Goal: Task Accomplishment & Management: Use online tool/utility

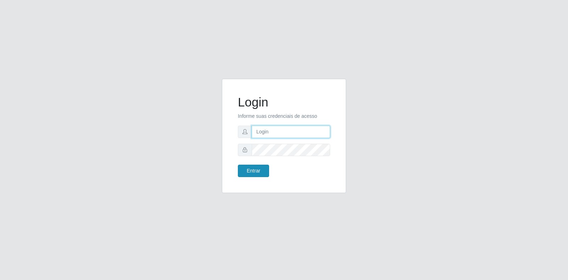
type input "[EMAIL_ADDRESS][DOMAIN_NAME]"
click at [265, 167] on button "Entrar" at bounding box center [253, 171] width 31 height 12
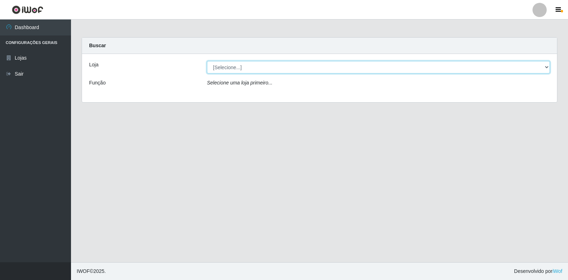
click at [259, 70] on select "[Selecione...] Atacado Vem - Loja 30 Laranjeiras Velha" at bounding box center [378, 67] width 343 height 12
select select "495"
click at [207, 61] on select "[Selecione...] Atacado Vem - Loja 30 Laranjeiras Velha" at bounding box center [378, 67] width 343 height 12
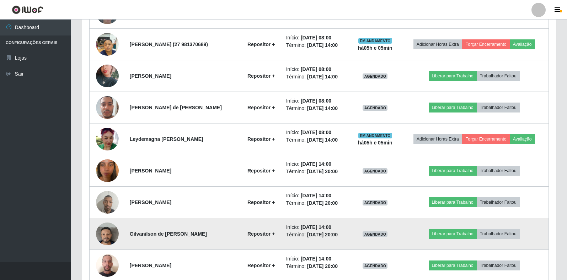
scroll to position [440, 0]
